Goal: Information Seeking & Learning: Learn about a topic

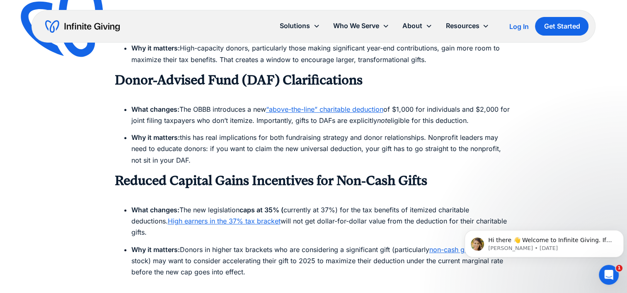
scroll to position [828, 0]
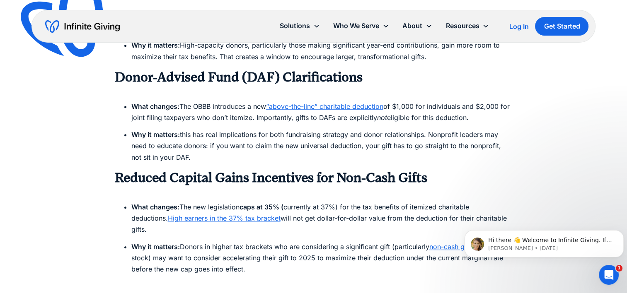
click at [326, 108] on link "“above-the-line” charitable deduction" at bounding box center [324, 106] width 117 height 8
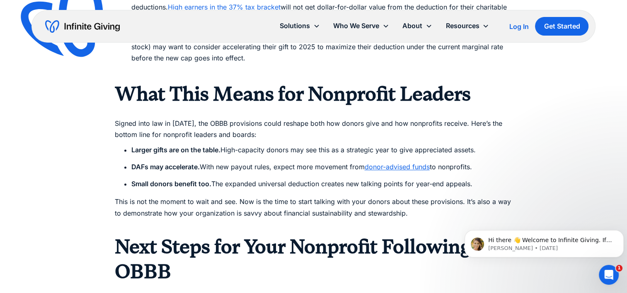
scroll to position [998, 0]
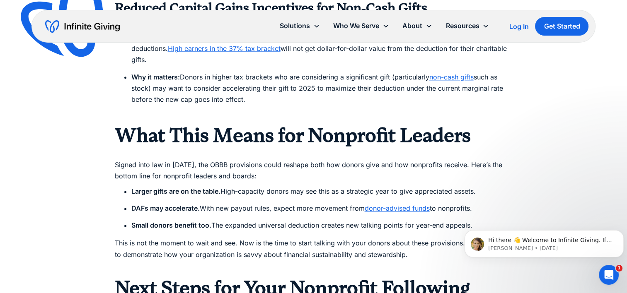
click at [393, 204] on link "donor-advised funds" at bounding box center [396, 208] width 65 height 8
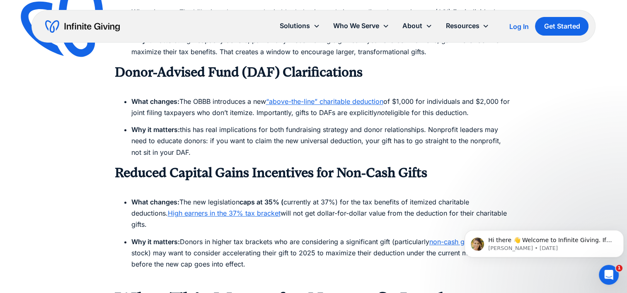
scroll to position [832, 0]
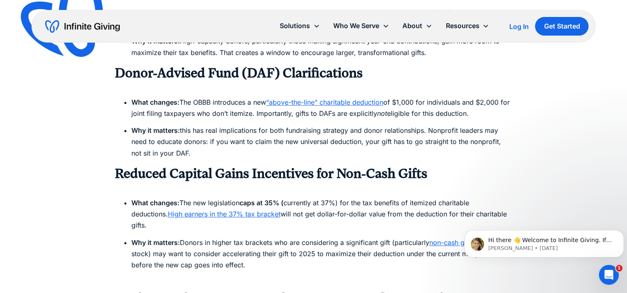
click at [296, 102] on link "“above-the-line” charitable deduction" at bounding box center [324, 102] width 117 height 8
